Goal: Communication & Community: Answer question/provide support

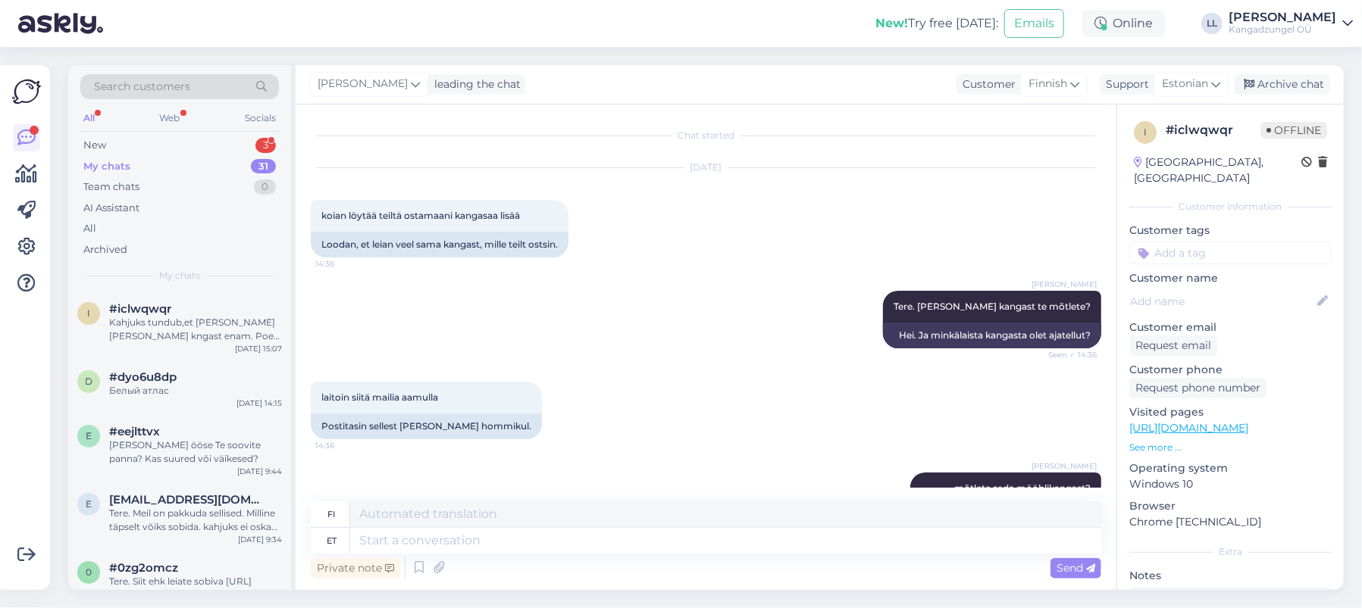
scroll to position [959, 0]
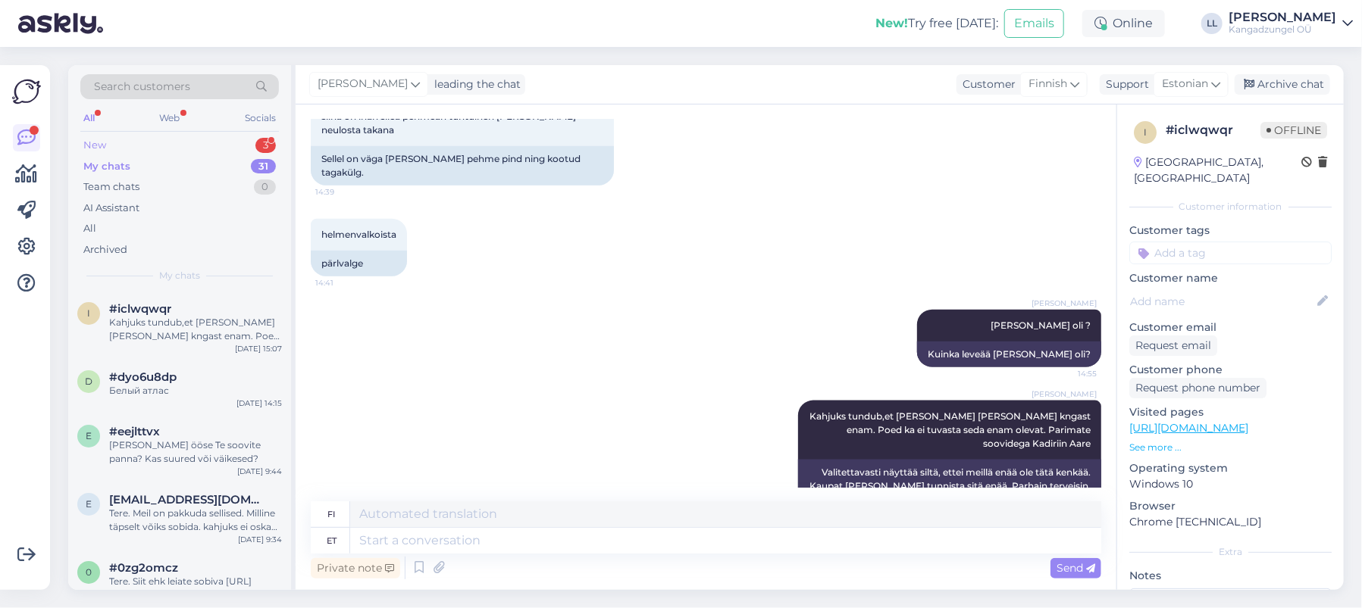
click at [209, 141] on div "New 3" at bounding box center [179, 145] width 199 height 21
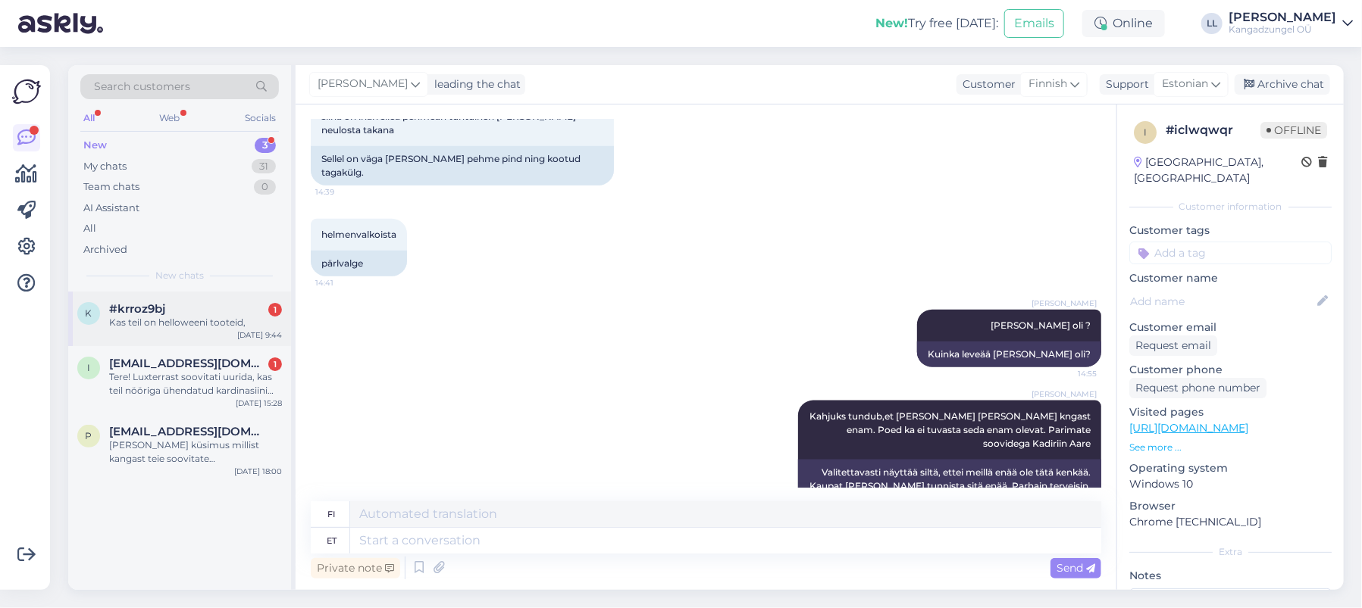
click at [231, 310] on div "#krroz9bj 1" at bounding box center [195, 309] width 173 height 14
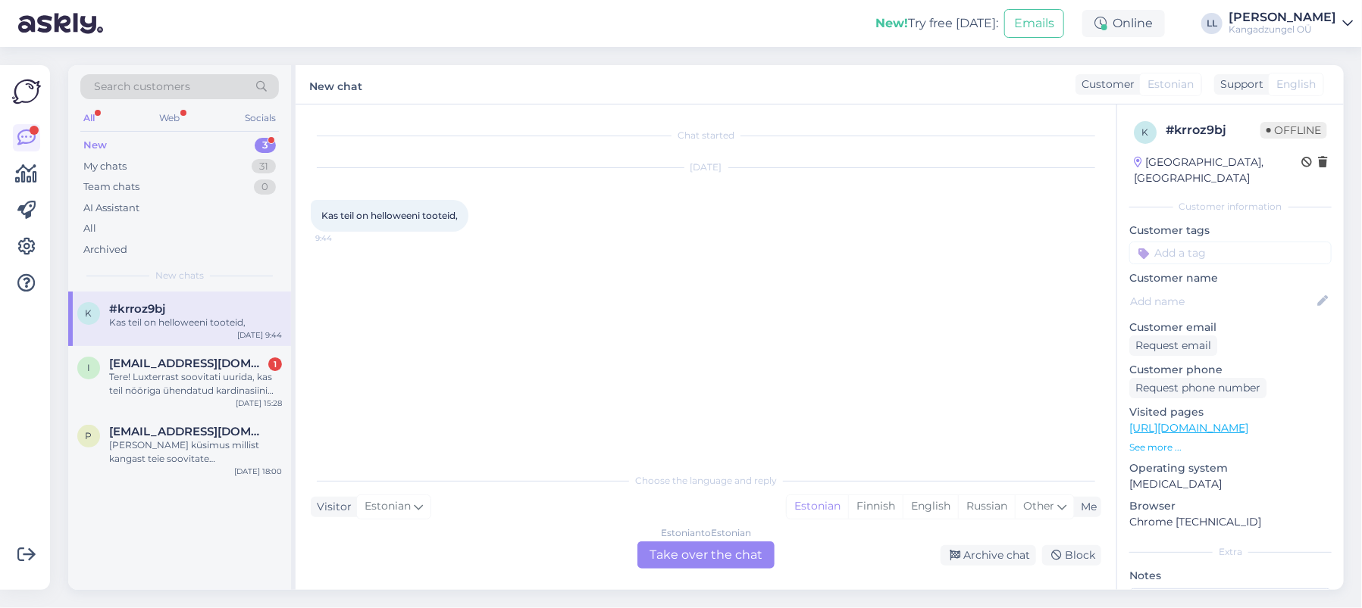
click at [755, 558] on div "Estonian to Estonian Take over the chat" at bounding box center [705, 555] width 137 height 27
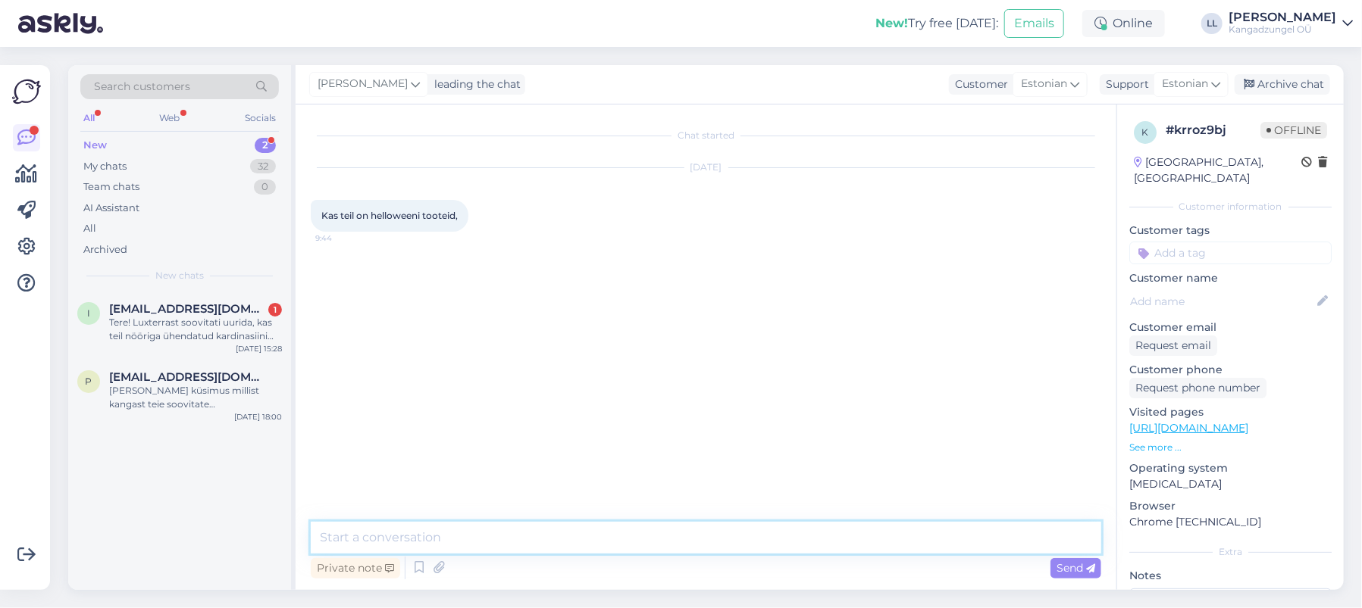
drag, startPoint x: 595, startPoint y: 532, endPoint x: 621, endPoint y: 524, distance: 26.9
click at [596, 532] on textarea at bounding box center [706, 538] width 790 height 32
type textarea "Tere. Kahjuks ei ole [PERSON_NAME] tooteid. Parimate soovidega"
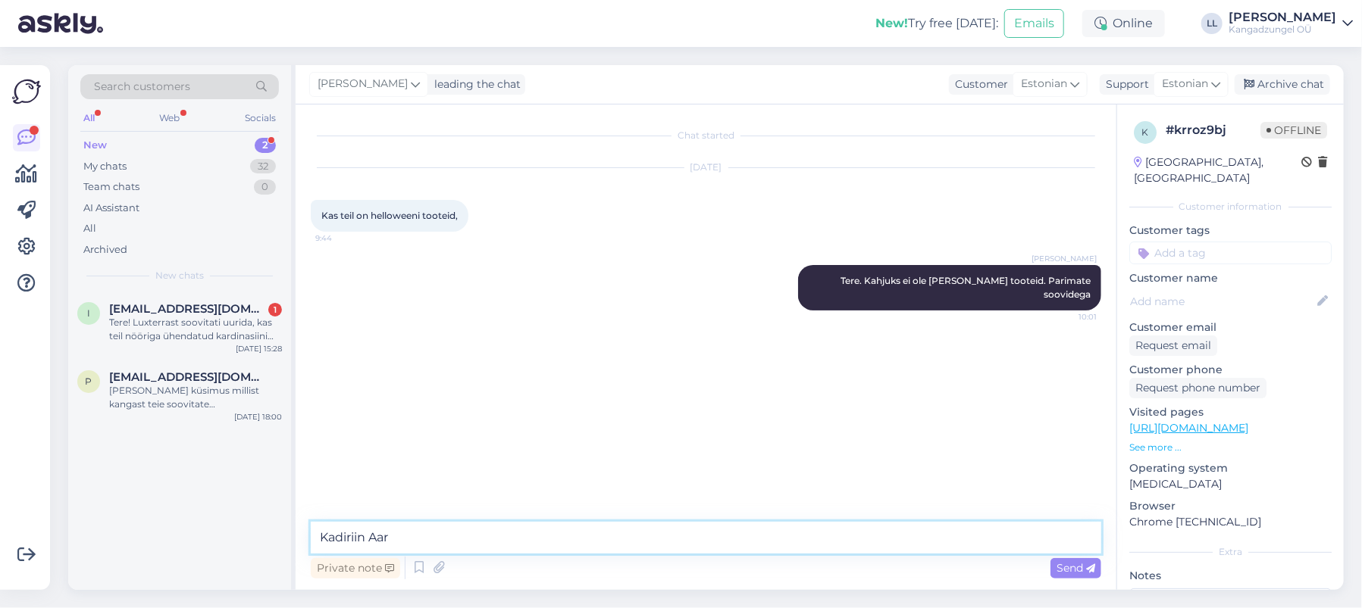
type textarea "Kadiriin Aare"
click at [213, 327] on div "Tere! Luxterrast soovitati uurida, kas teil nööriga ühendatud kardinasiini liug…" at bounding box center [195, 329] width 173 height 27
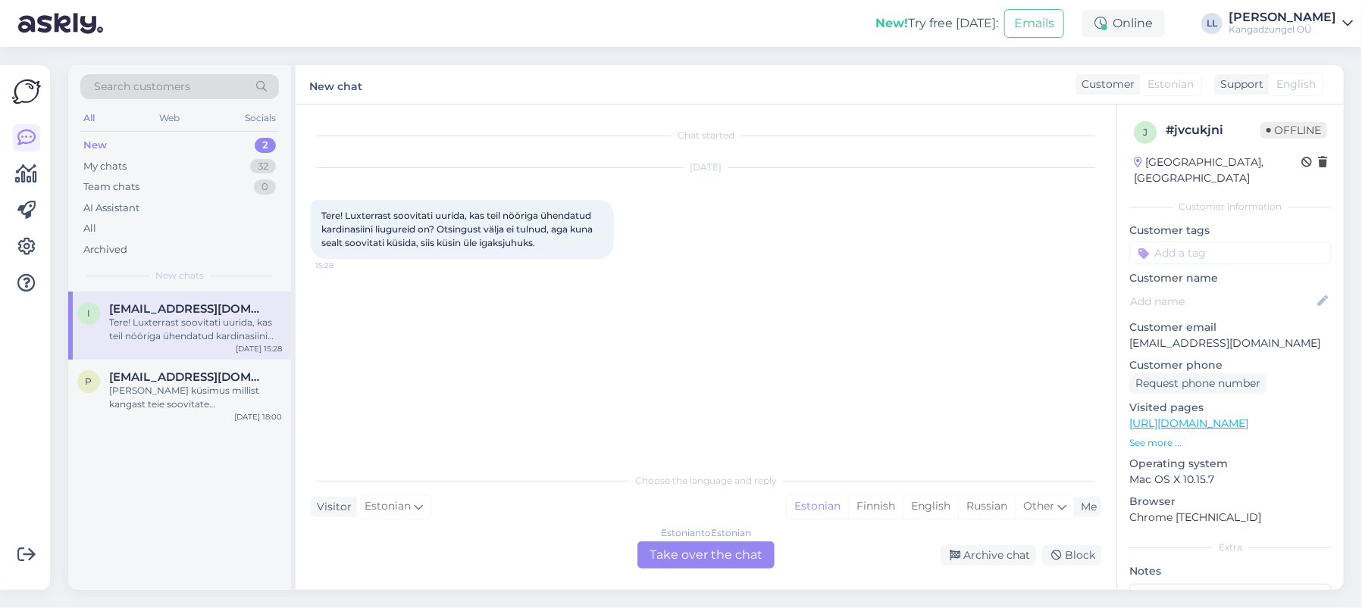
click at [727, 555] on div "Estonian to Estonian Take over the chat" at bounding box center [705, 555] width 137 height 27
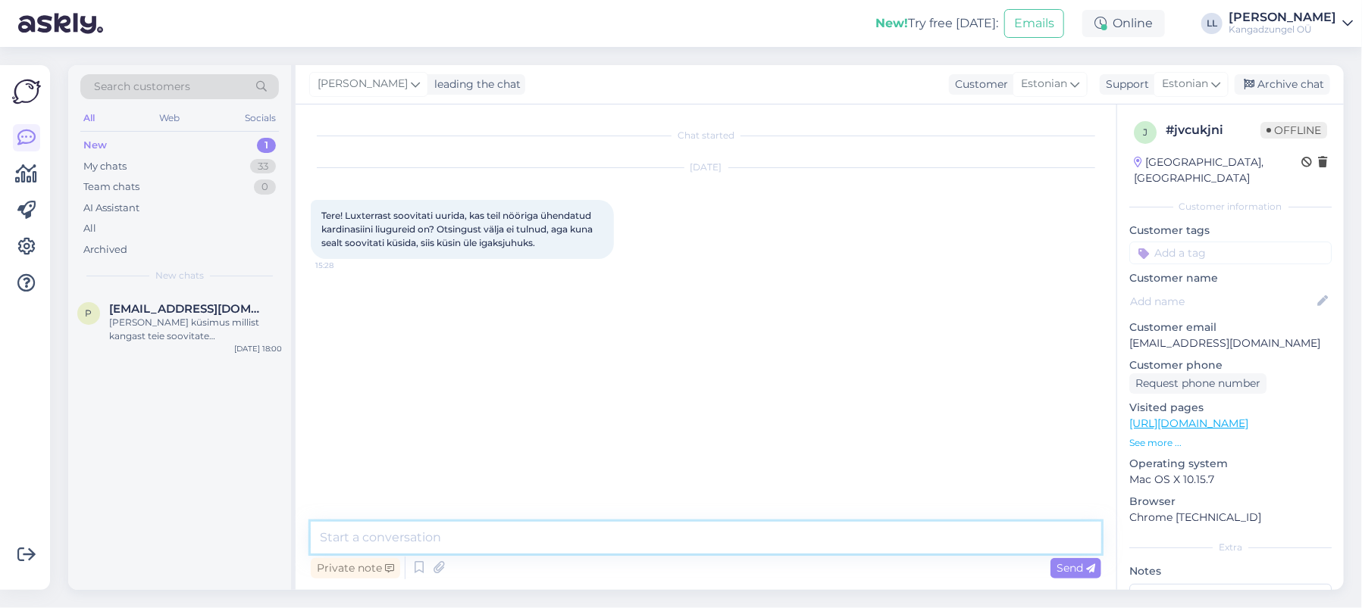
click at [473, 526] on textarea at bounding box center [706, 538] width 790 height 32
paste textarea "[URL][DOMAIN_NAME][PERSON_NAME]"
type textarea "Tere. [URL][DOMAIN_NAME][PERSON_NAME] [URL][DOMAIN_NAME][PERSON_NAME]"
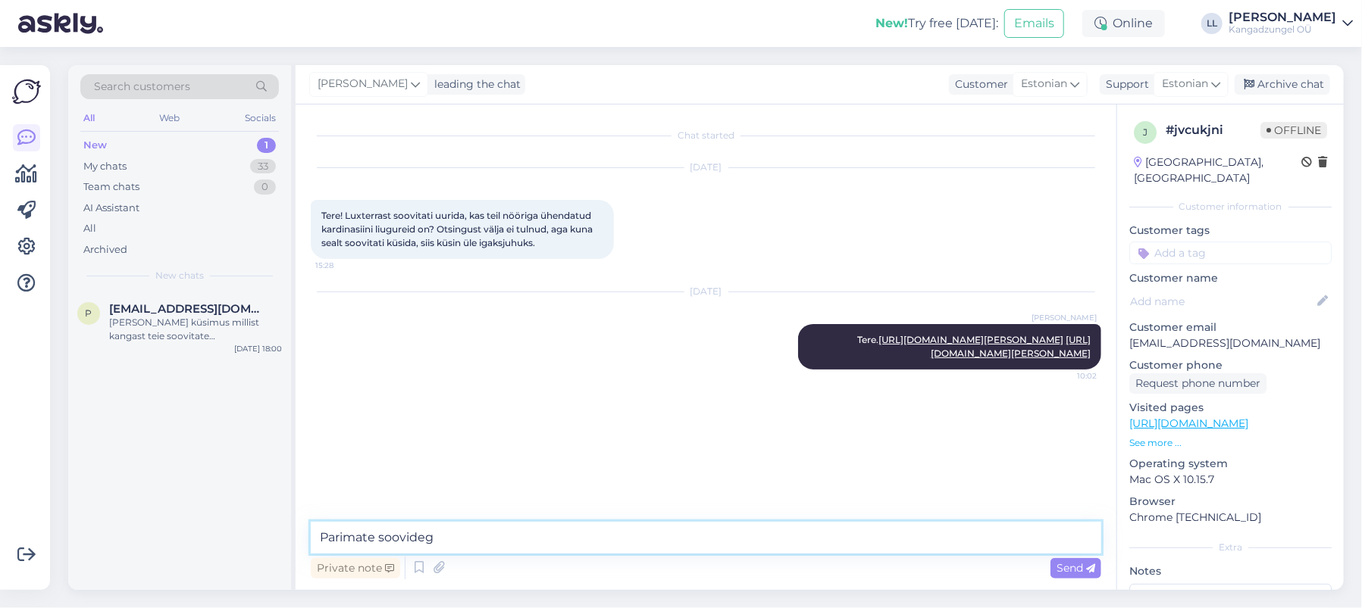
type textarea "Parimate soovidega"
type textarea "Kadiriin Aare"
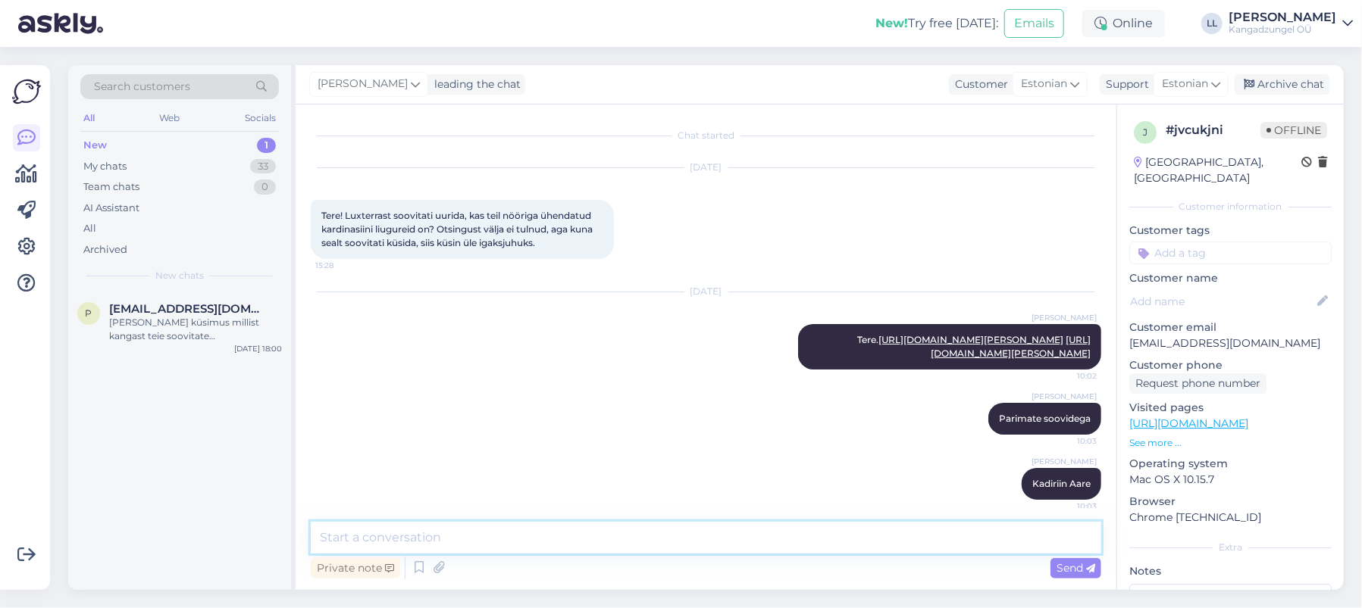
scroll to position [35, 0]
